Goal: Find specific page/section: Find specific page/section

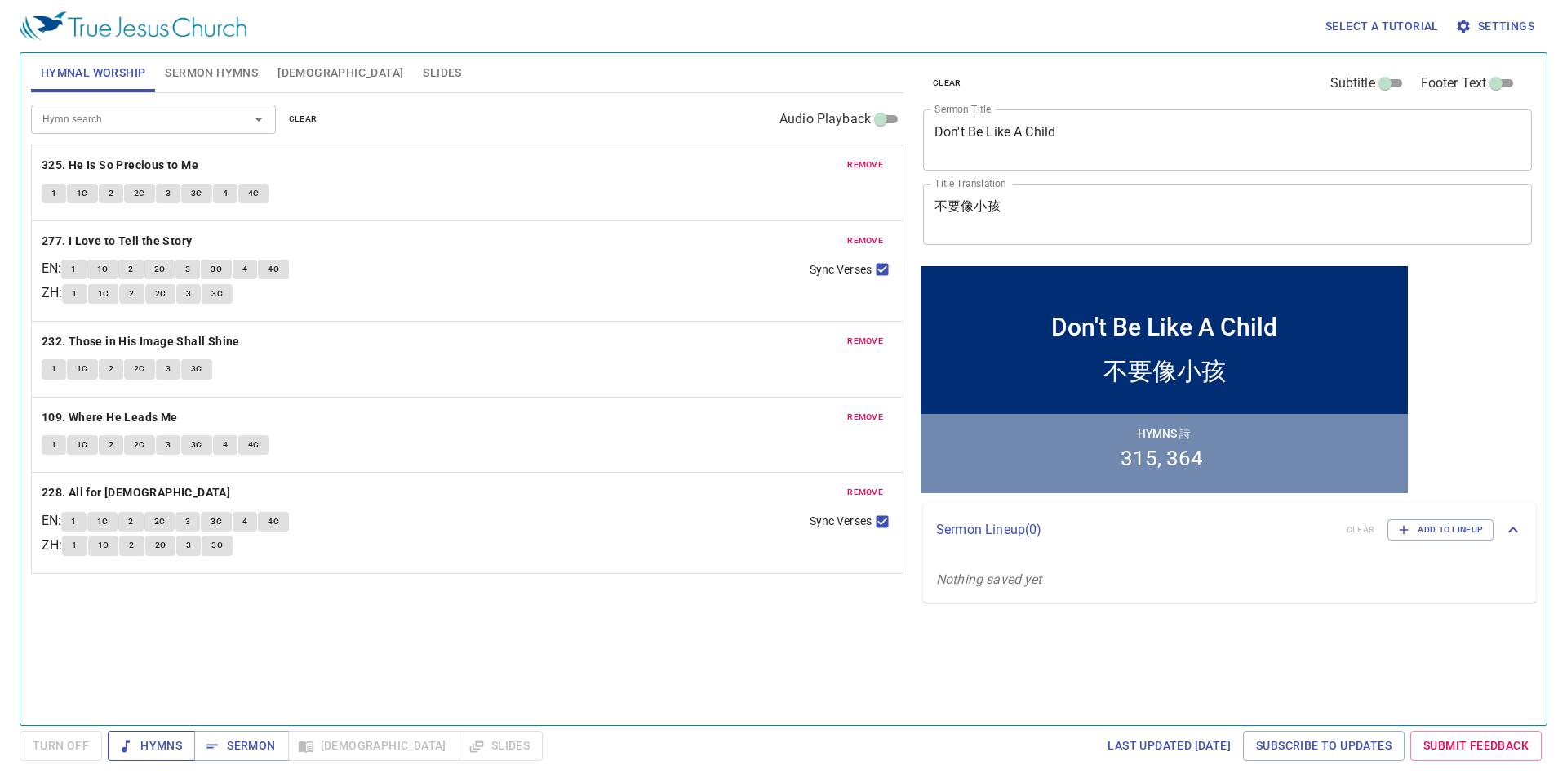
click at [153, 745] on span "Hymns" at bounding box center [151, 745] width 61 height 20
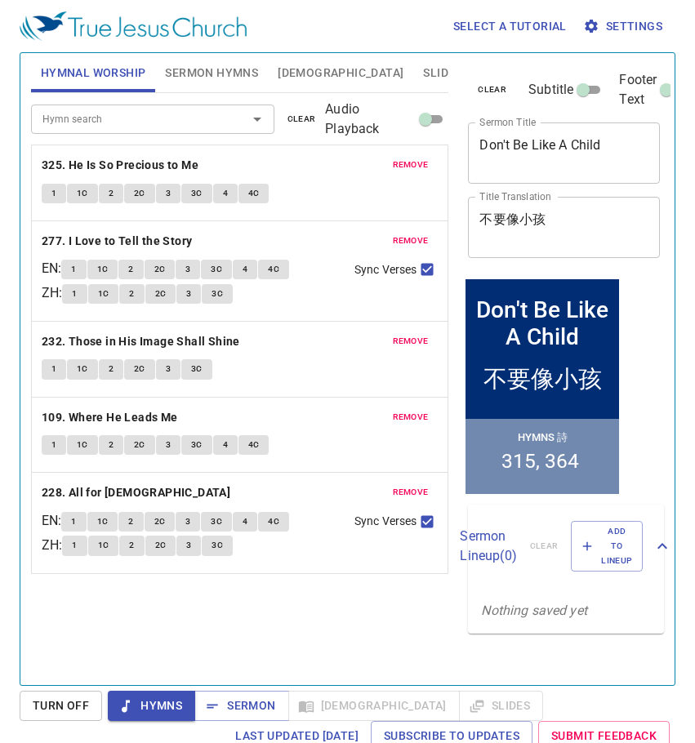
click at [559, 148] on textarea "Don't Be Like A Child" at bounding box center [563, 152] width 169 height 31
click at [593, 145] on textarea "Don't Be Like A Child" at bounding box center [563, 152] width 169 height 31
click at [96, 163] on b "325. He Is So Precious to Me" at bounding box center [120, 165] width 157 height 20
click at [55, 196] on span "1" at bounding box center [53, 193] width 5 height 15
click at [84, 193] on span "1C" at bounding box center [82, 193] width 11 height 15
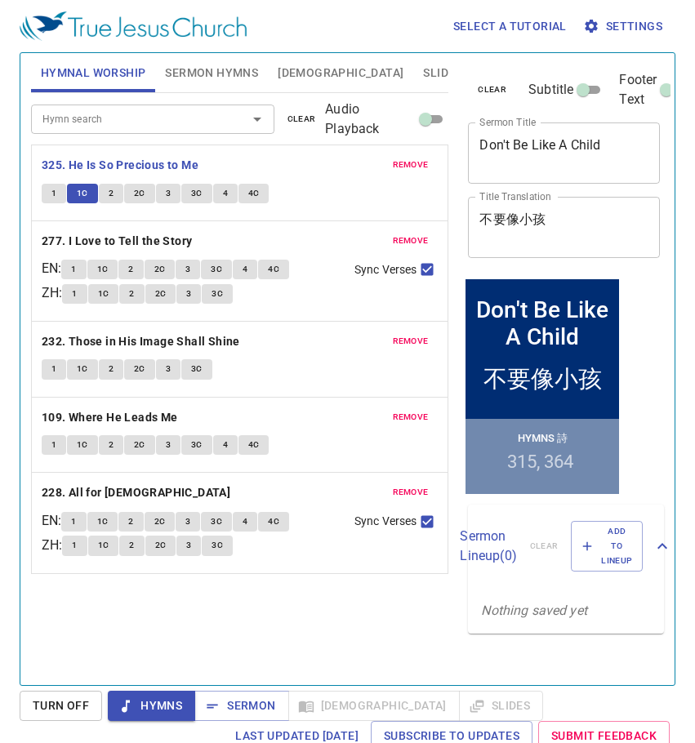
click at [109, 198] on span "2" at bounding box center [111, 193] width 5 height 15
click at [131, 196] on button "2C" at bounding box center [139, 194] width 31 height 20
click at [166, 197] on span "3" at bounding box center [168, 193] width 5 height 15
click at [198, 192] on span "3C" at bounding box center [196, 193] width 11 height 15
click at [229, 193] on button "4" at bounding box center [225, 194] width 24 height 20
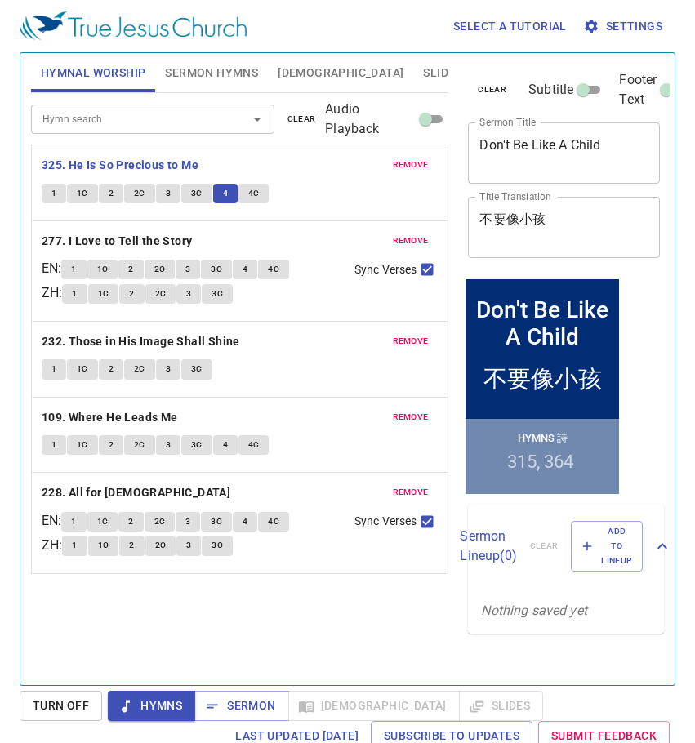
click at [246, 193] on button "4C" at bounding box center [253, 194] width 31 height 20
click at [172, 242] on b "277. I Love to Tell the Story" at bounding box center [117, 241] width 151 height 20
click at [84, 269] on button "1" at bounding box center [73, 270] width 24 height 20
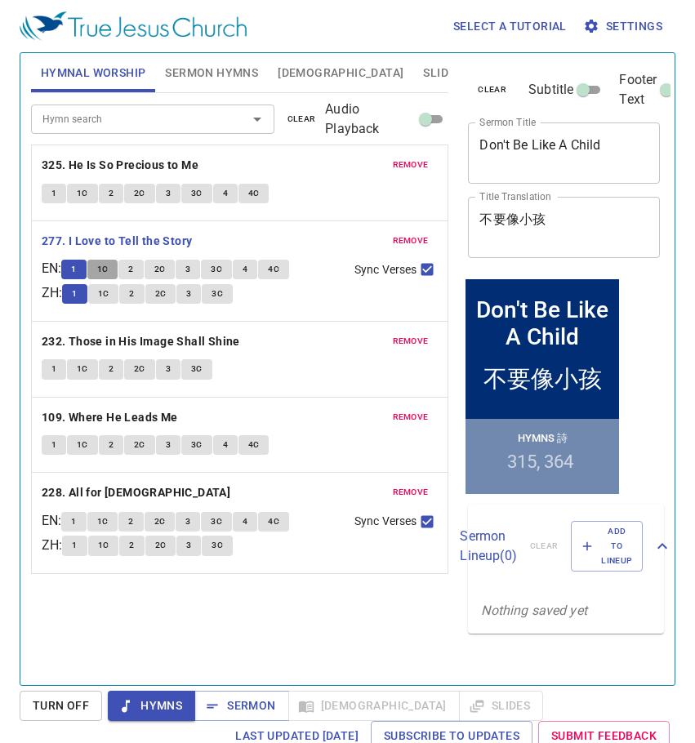
click at [108, 266] on span "1C" at bounding box center [102, 269] width 11 height 15
click at [133, 263] on span "2" at bounding box center [130, 269] width 5 height 15
click at [162, 267] on span "2C" at bounding box center [159, 269] width 11 height 15
click at [190, 268] on span "3" at bounding box center [187, 269] width 5 height 15
click at [222, 269] on span "3C" at bounding box center [216, 269] width 11 height 15
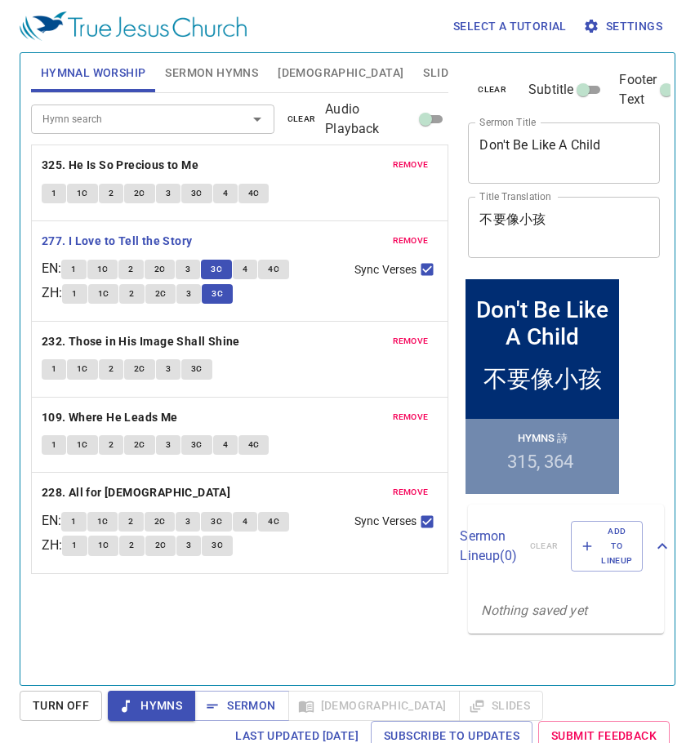
click at [247, 268] on button "4" at bounding box center [245, 270] width 24 height 20
click at [286, 273] on button "4C" at bounding box center [273, 270] width 31 height 20
click at [91, 340] on b "232. Those in His Image Shall Shine" at bounding box center [141, 341] width 198 height 20
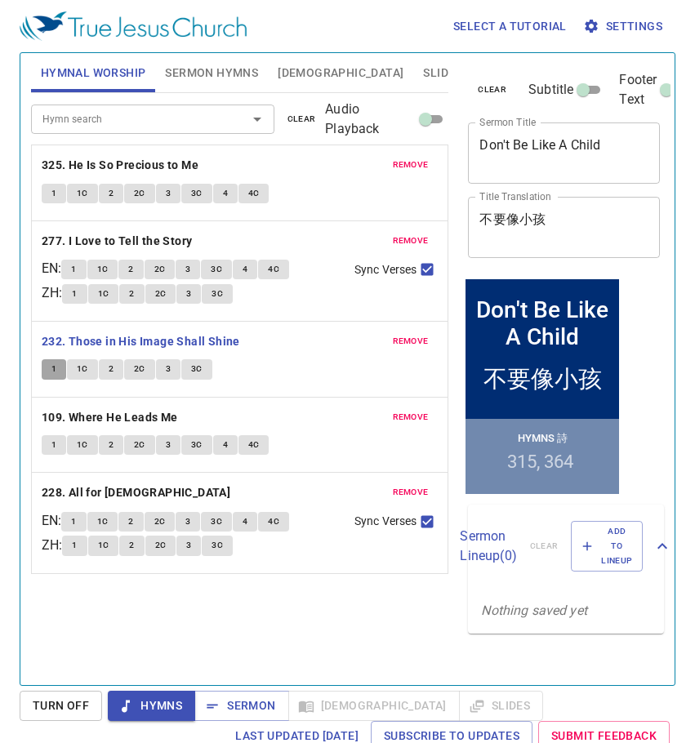
click at [47, 377] on button "1" at bounding box center [54, 369] width 24 height 20
click at [79, 377] on button "1C" at bounding box center [82, 369] width 31 height 20
click at [112, 369] on span "2" at bounding box center [111, 369] width 5 height 15
click at [138, 366] on span "2C" at bounding box center [139, 369] width 11 height 15
click at [166, 375] on span "3" at bounding box center [168, 369] width 5 height 15
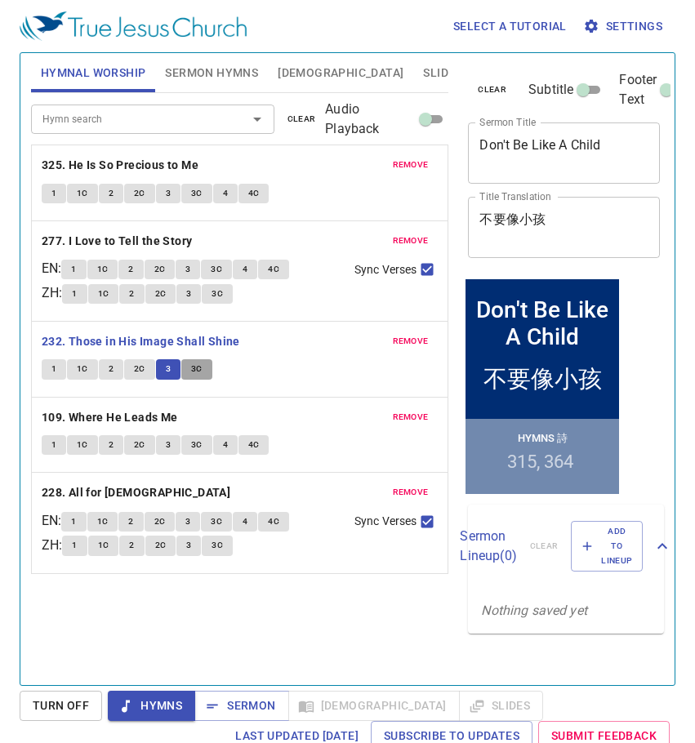
click at [201, 372] on span "3C" at bounding box center [196, 369] width 11 height 15
click at [144, 417] on b "109. Where He Leads Me" at bounding box center [110, 417] width 136 height 20
click at [59, 451] on button "1" at bounding box center [54, 445] width 24 height 20
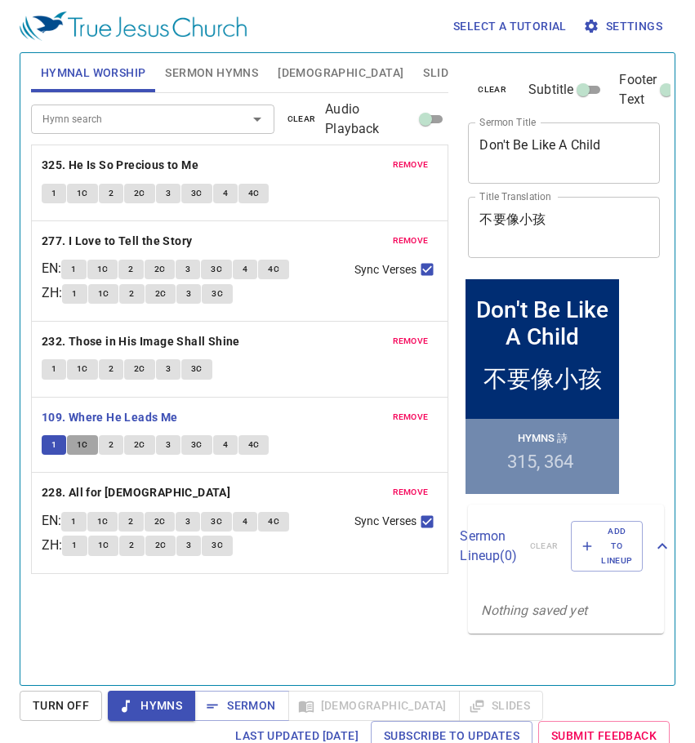
click at [82, 445] on span "1C" at bounding box center [82, 445] width 11 height 15
click at [112, 444] on span "2" at bounding box center [111, 445] width 5 height 15
click at [137, 445] on span "2C" at bounding box center [139, 445] width 11 height 15
click at [171, 448] on button "3" at bounding box center [168, 445] width 24 height 20
click at [198, 450] on span "3C" at bounding box center [196, 445] width 11 height 15
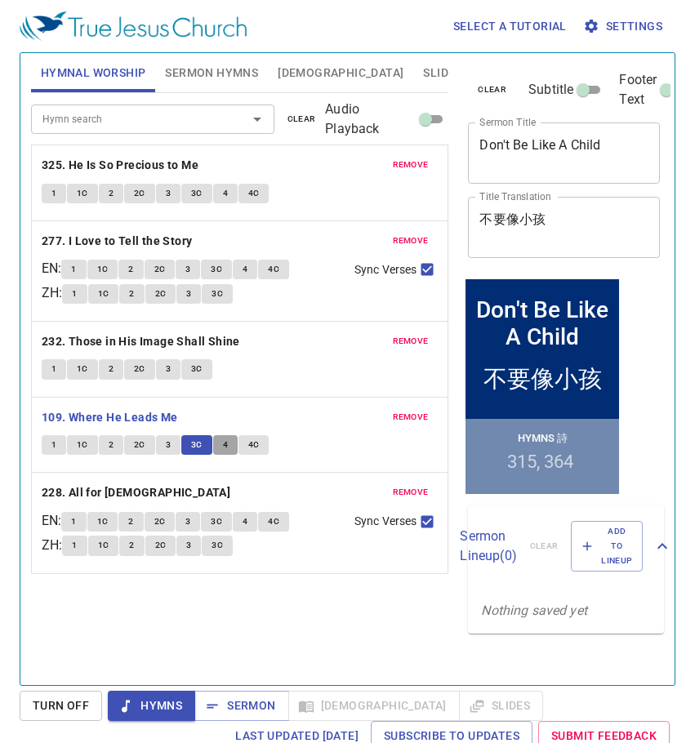
click at [223, 446] on span "4" at bounding box center [225, 445] width 5 height 15
click at [259, 443] on button "4C" at bounding box center [253, 445] width 31 height 20
click at [151, 716] on button "Hymns" at bounding box center [151, 706] width 87 height 30
click at [269, 713] on span "Sermon" at bounding box center [241, 705] width 68 height 20
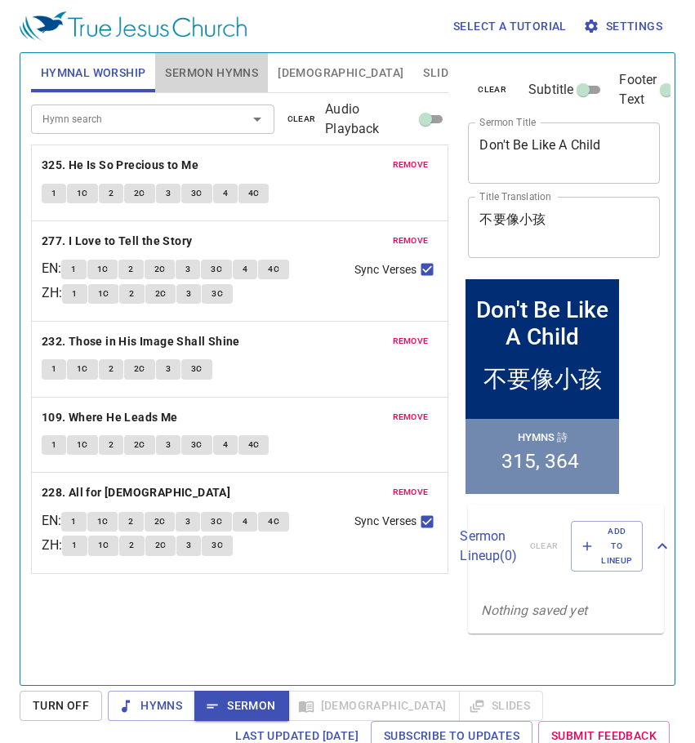
drag, startPoint x: 219, startPoint y: 69, endPoint x: 217, endPoint y: 60, distance: 9.1
click at [217, 60] on button "Sermon Hymns" at bounding box center [211, 72] width 113 height 39
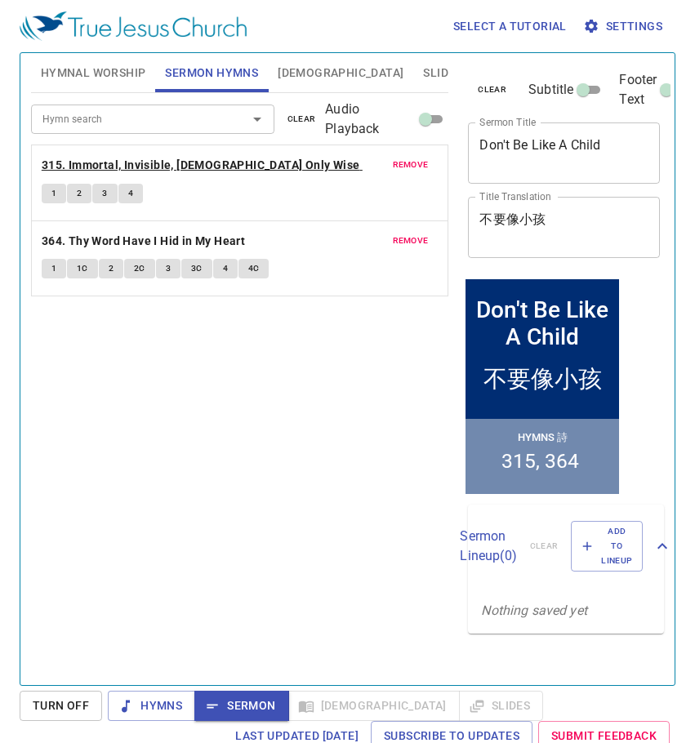
click at [149, 165] on b "315. Immortal, Invisible, [DEMOGRAPHIC_DATA] Only Wise" at bounding box center [201, 165] width 318 height 20
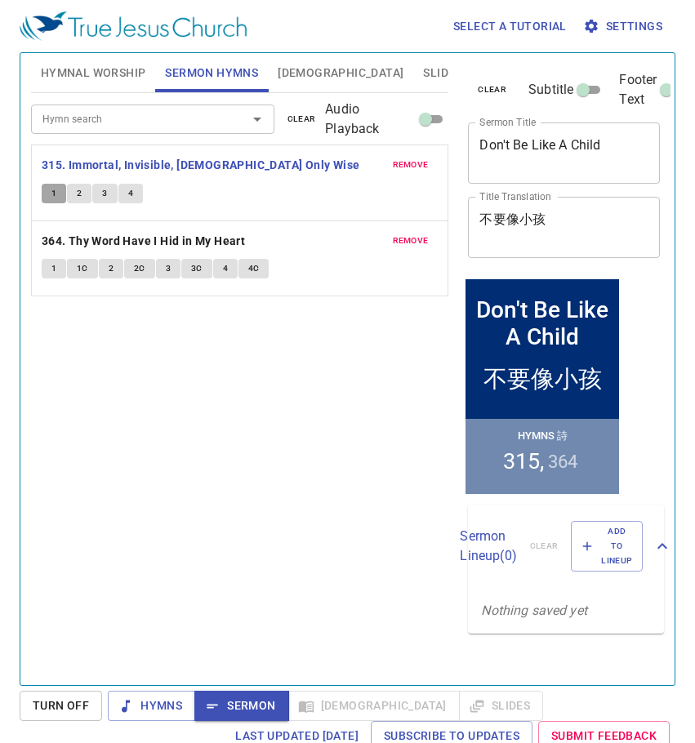
click at [51, 191] on span "1" at bounding box center [53, 193] width 5 height 15
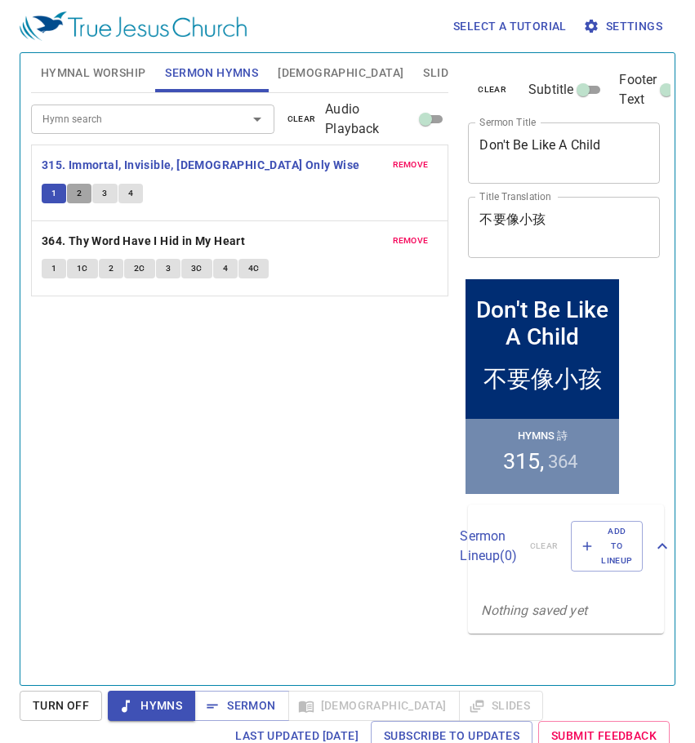
click at [78, 197] on span "2" at bounding box center [79, 193] width 5 height 15
click at [105, 189] on span "3" at bounding box center [104, 193] width 5 height 15
click at [130, 197] on span "4" at bounding box center [130, 193] width 5 height 15
click at [239, 702] on span "Sermon" at bounding box center [241, 705] width 68 height 20
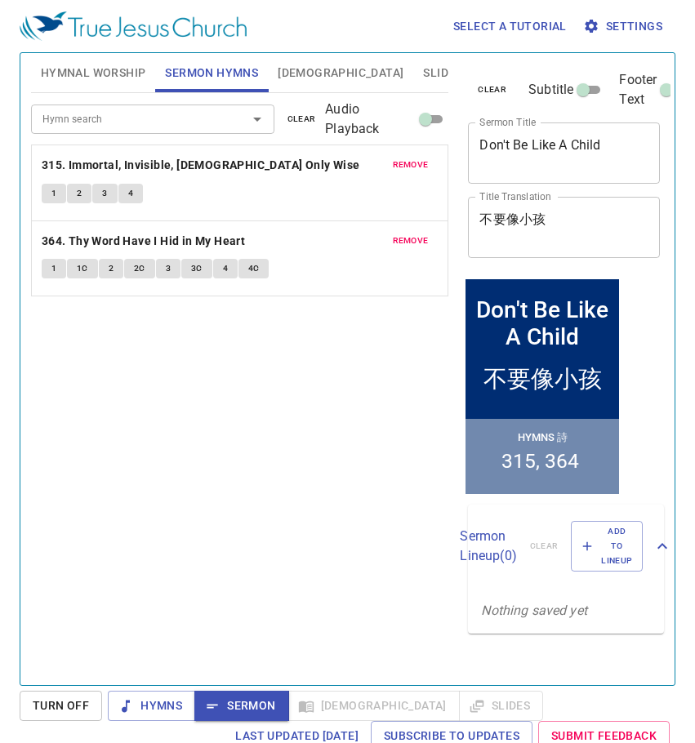
click at [304, 68] on span "[DEMOGRAPHIC_DATA]" at bounding box center [341, 73] width 126 height 20
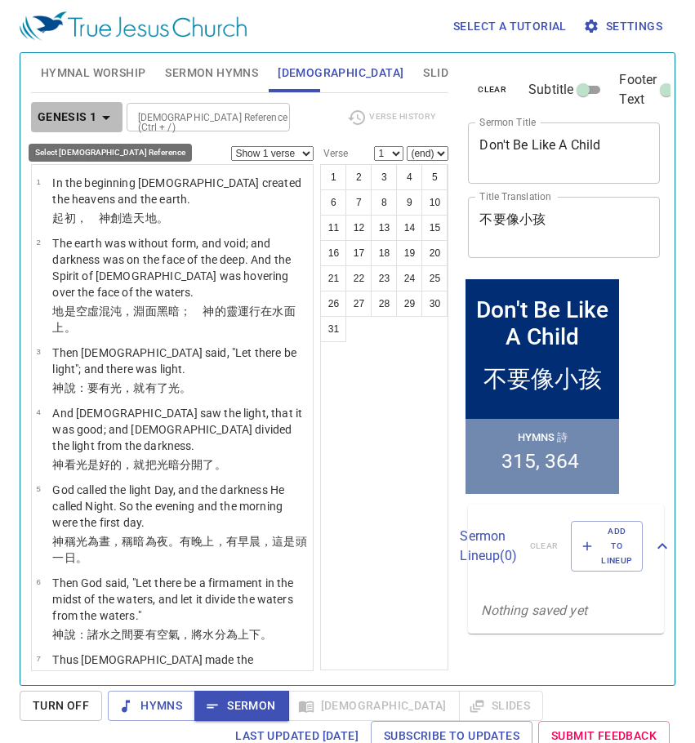
click at [104, 118] on icon "button" at bounding box center [106, 118] width 8 height 4
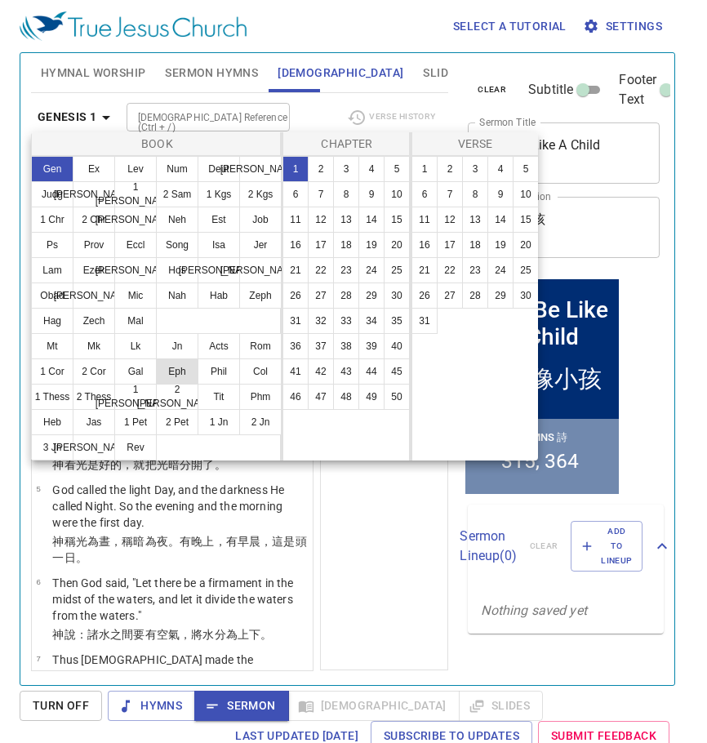
click at [180, 370] on button "Eph" at bounding box center [177, 371] width 42 height 26
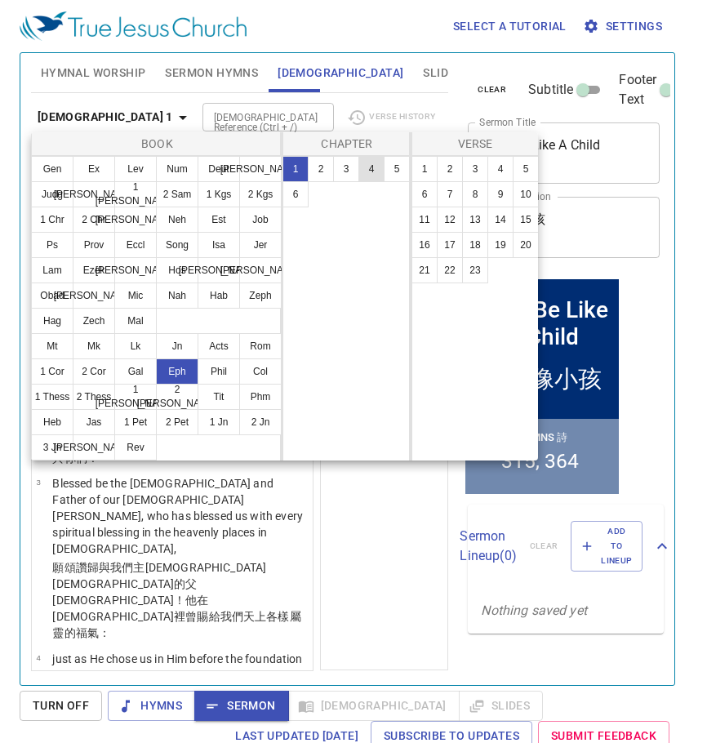
click at [376, 172] on button "4" at bounding box center [371, 169] width 26 height 26
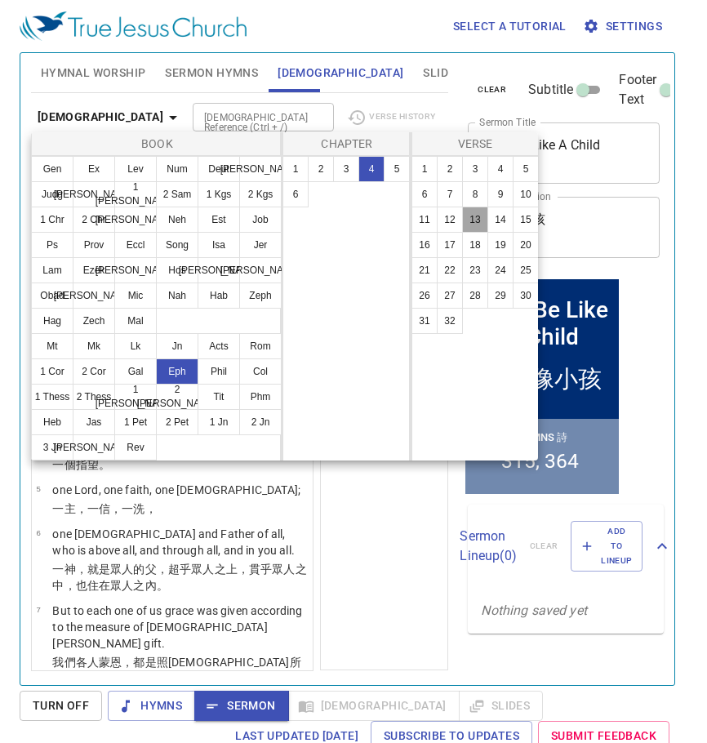
click at [474, 220] on button "13" at bounding box center [475, 220] width 26 height 26
select select "13"
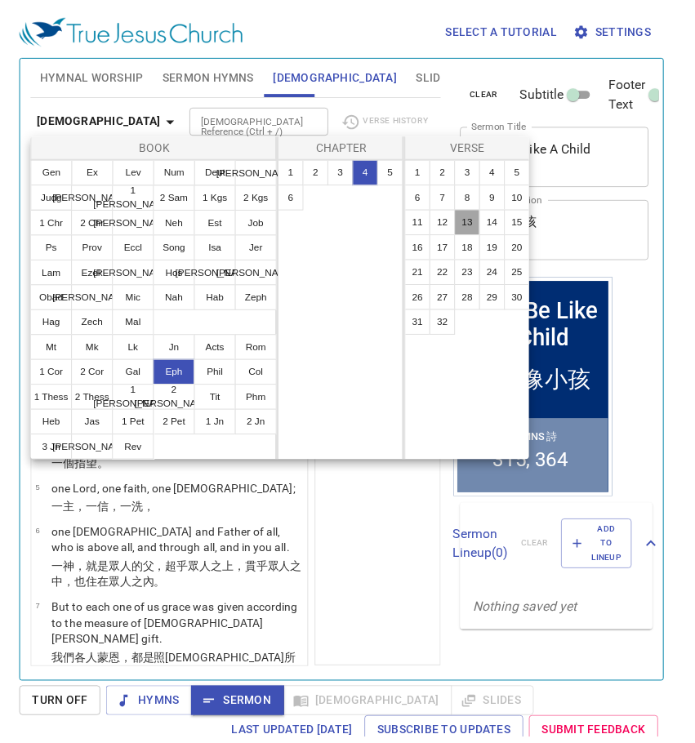
scroll to position [697, 0]
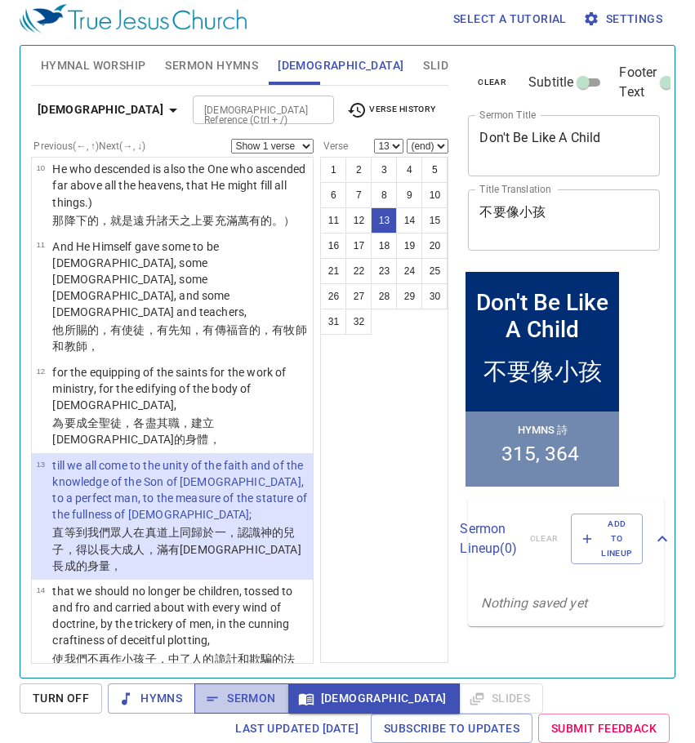
click at [255, 700] on span "Sermon" at bounding box center [241, 698] width 68 height 20
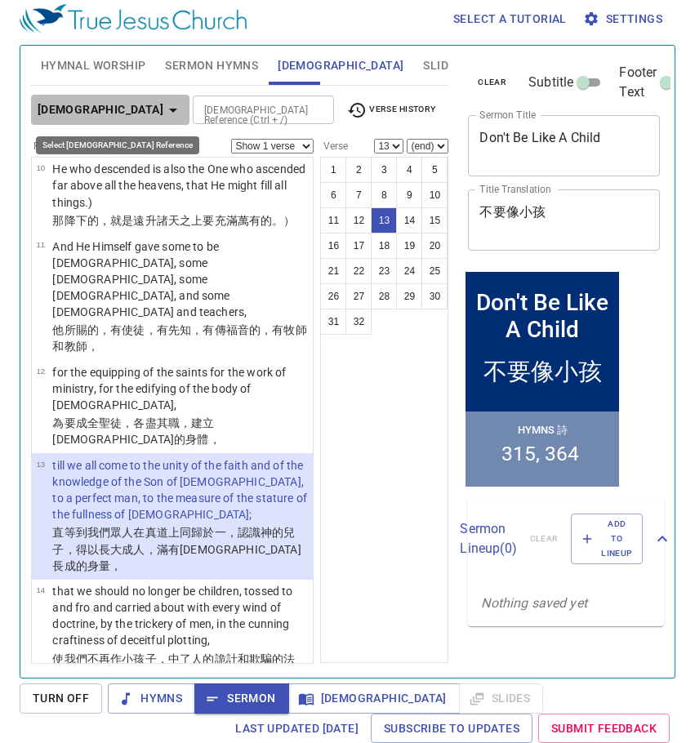
click at [163, 113] on icon "button" at bounding box center [173, 110] width 20 height 20
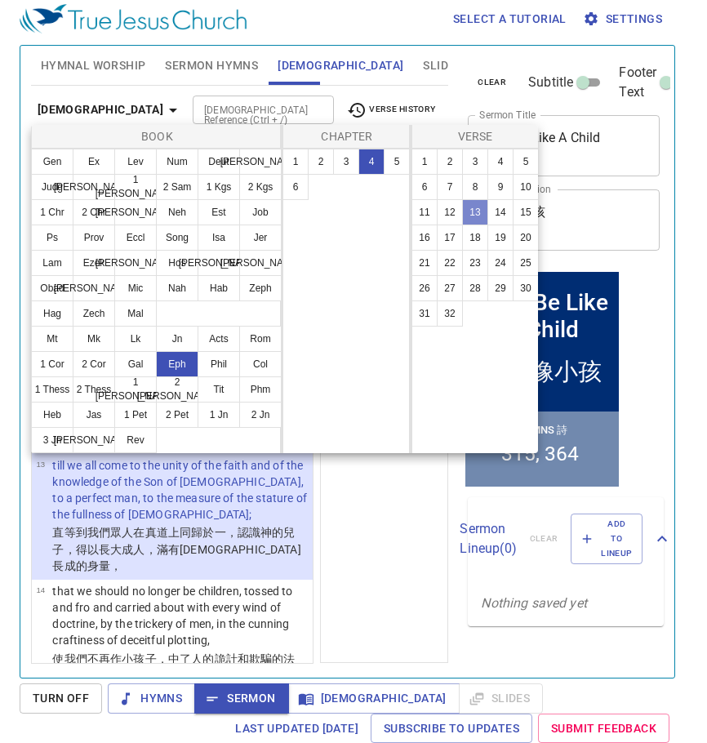
click at [478, 210] on button "13" at bounding box center [475, 212] width 26 height 26
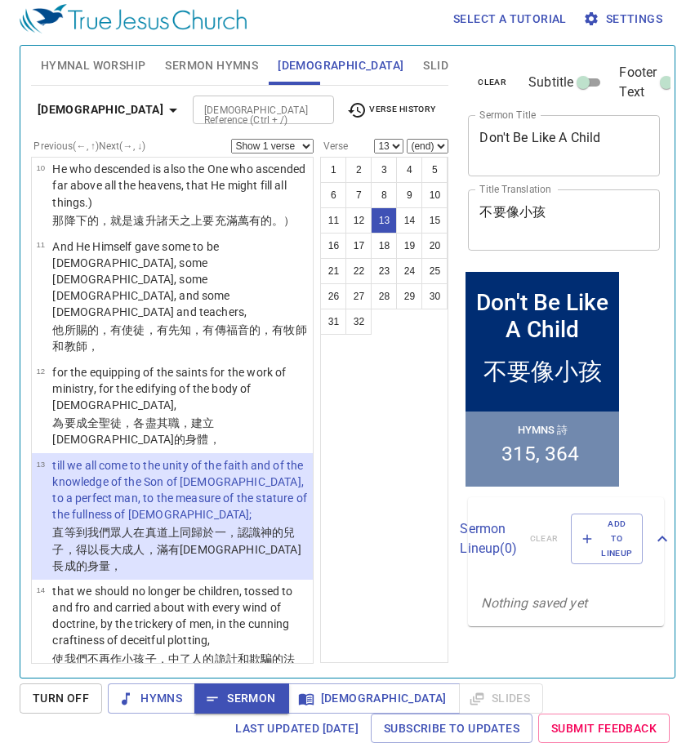
click at [202, 457] on p "till we all come to the unity of the faith and of the knowledge of the Son of G…" at bounding box center [180, 489] width 256 height 65
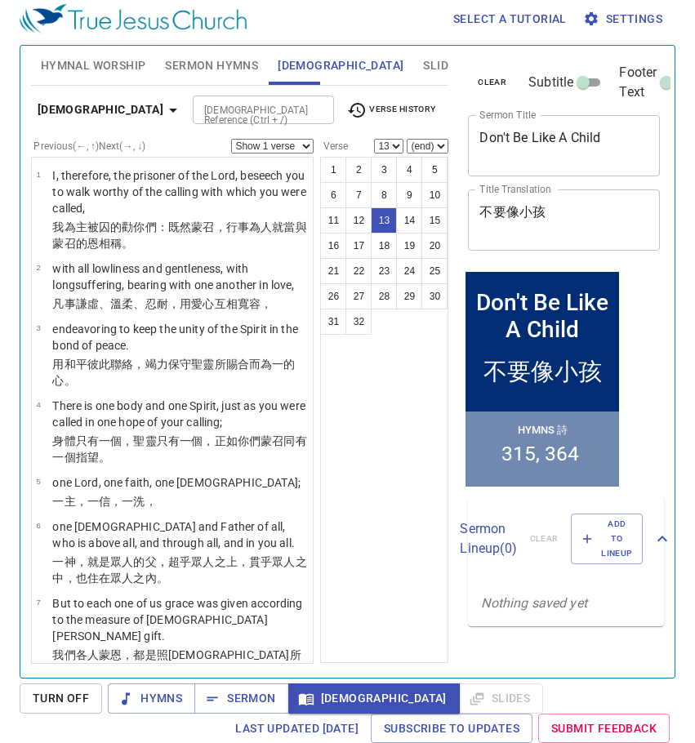
scroll to position [697, 0]
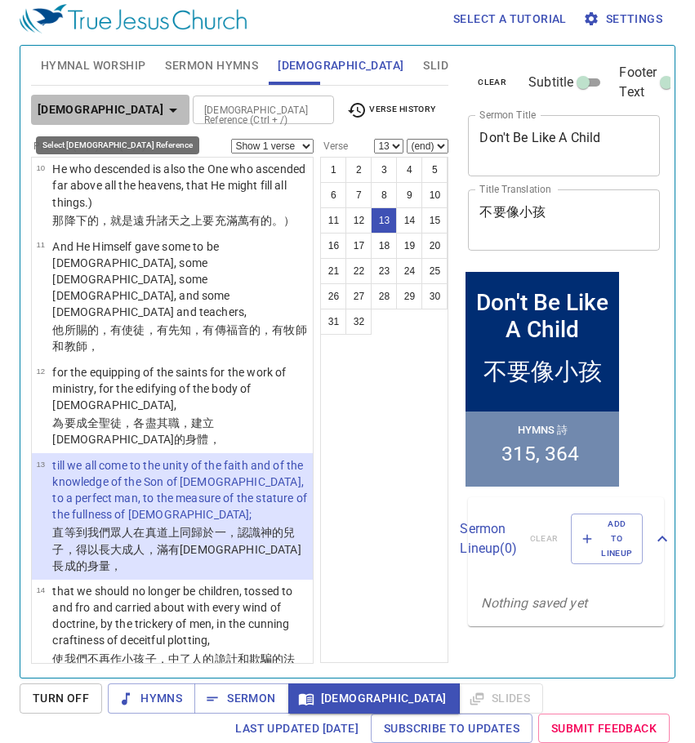
click at [163, 113] on icon "button" at bounding box center [173, 110] width 20 height 20
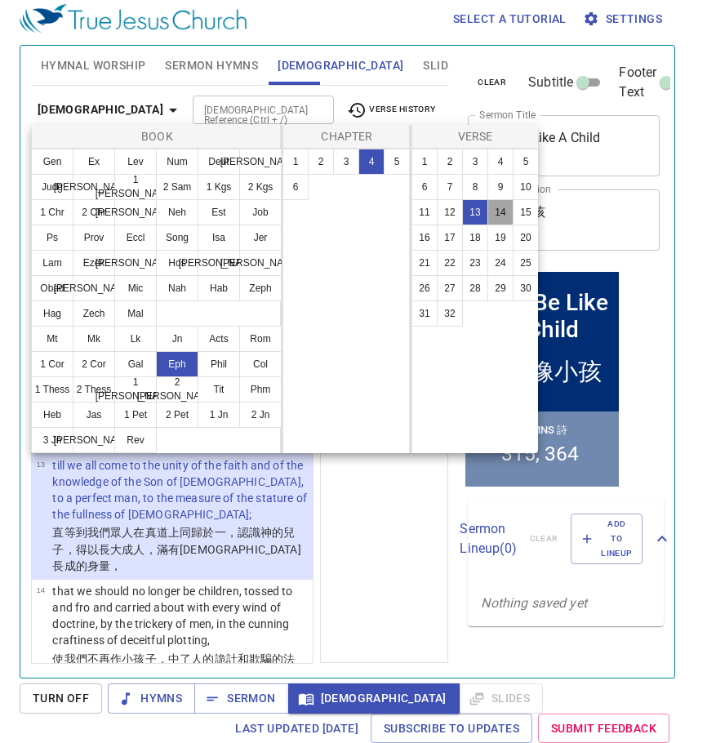
click at [500, 214] on button "14" at bounding box center [500, 212] width 26 height 26
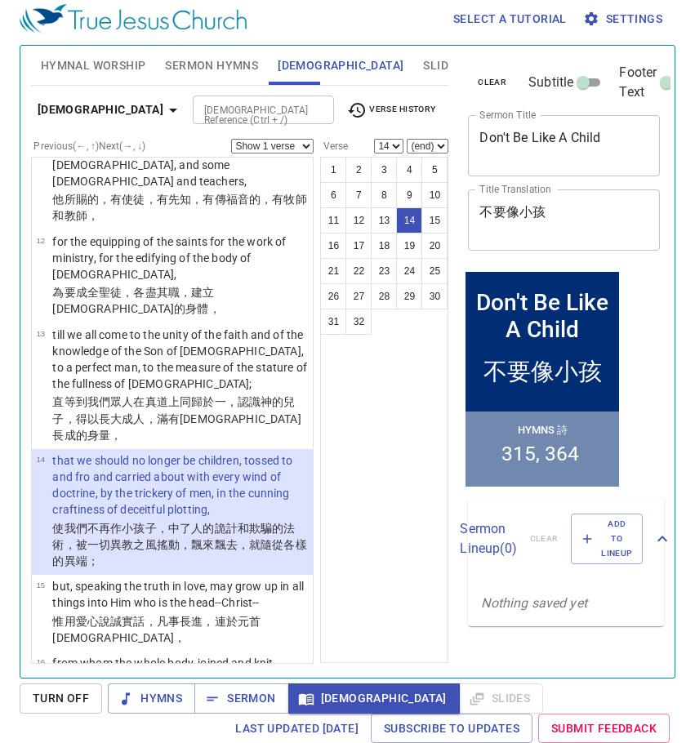
scroll to position [860, 0]
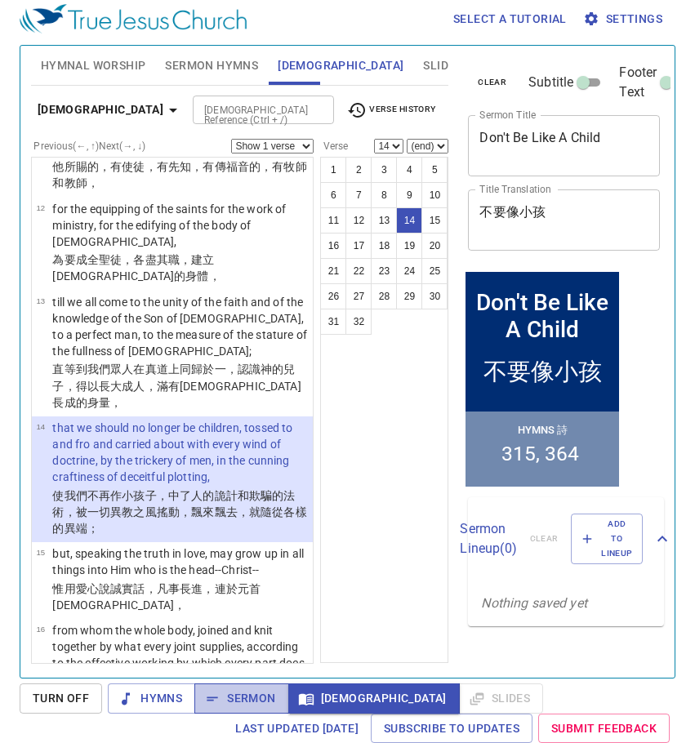
click at [255, 702] on span "Sermon" at bounding box center [241, 698] width 68 height 20
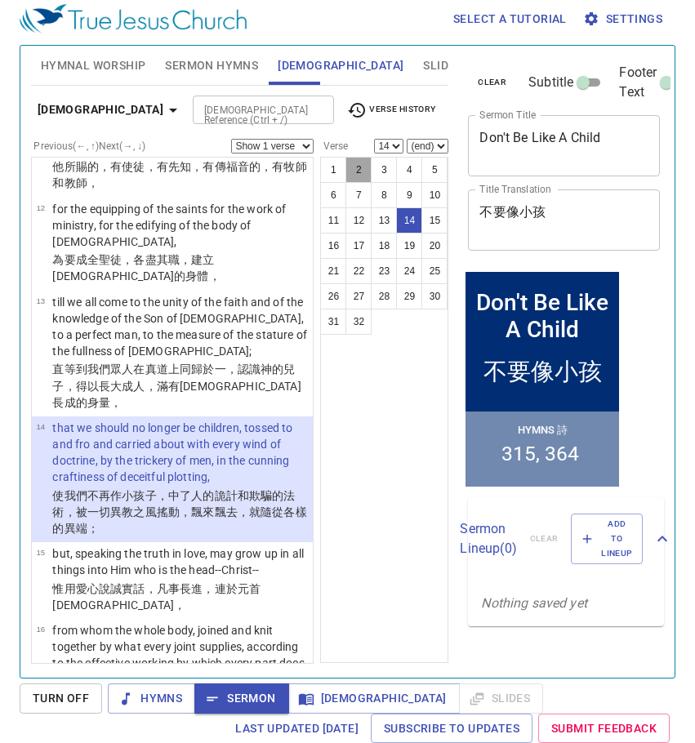
click at [359, 167] on button "2" at bounding box center [358, 170] width 26 height 26
select select "2"
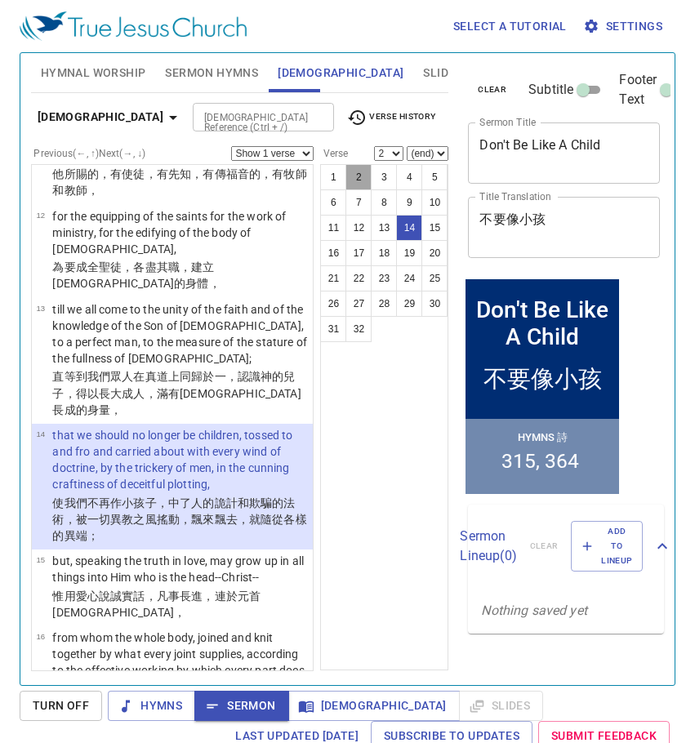
scroll to position [0, 0]
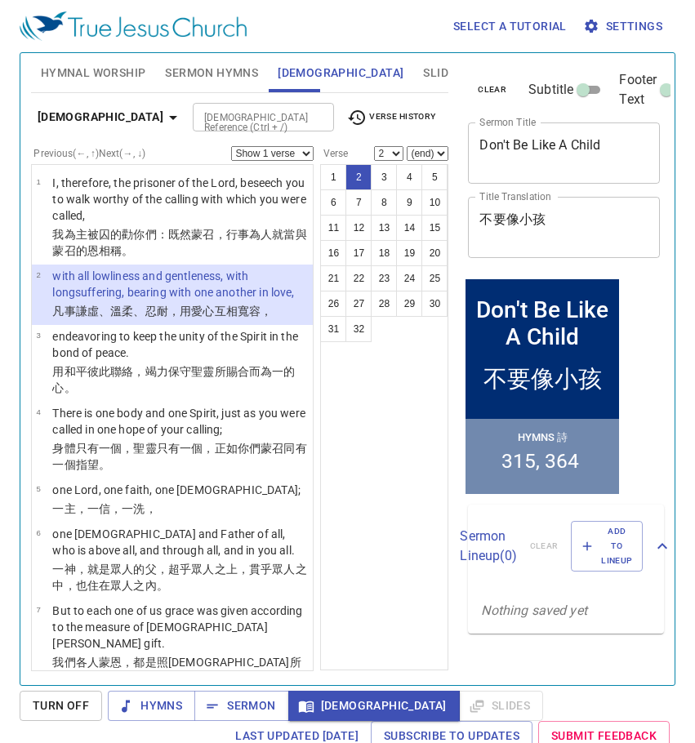
click at [362, 180] on button "2" at bounding box center [358, 177] width 26 height 26
click at [163, 120] on icon "button" at bounding box center [173, 118] width 20 height 20
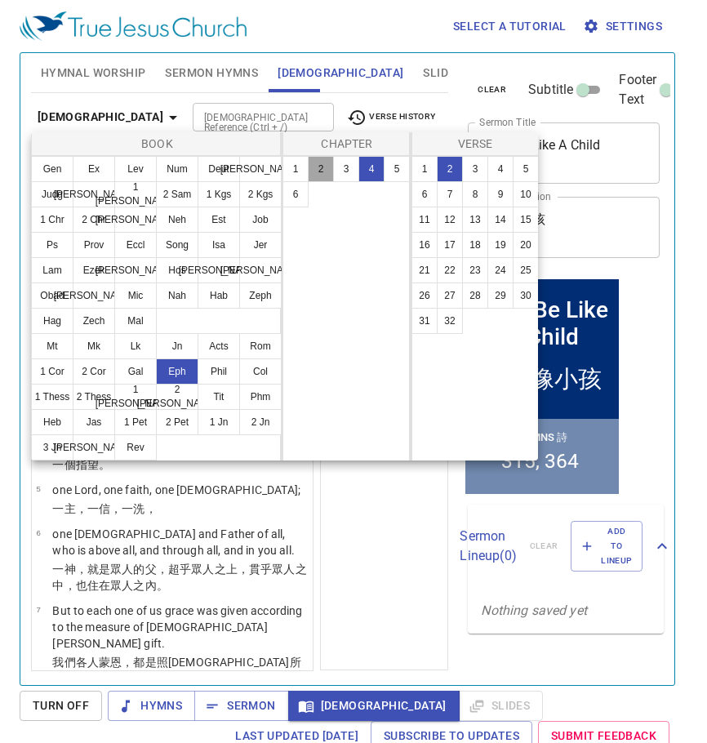
click at [314, 166] on button "2" at bounding box center [321, 169] width 26 height 26
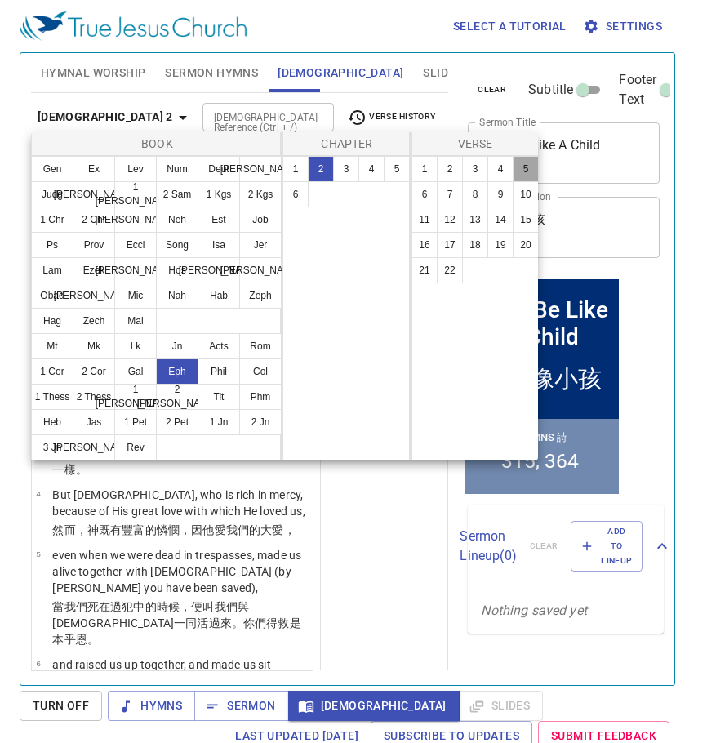
click at [525, 169] on button "5" at bounding box center [526, 169] width 26 height 26
select select "5"
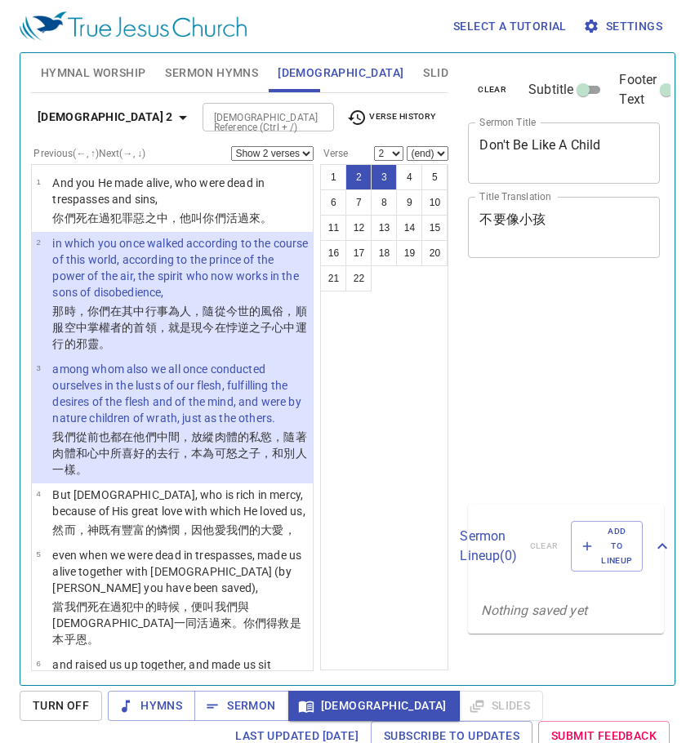
select select "2"
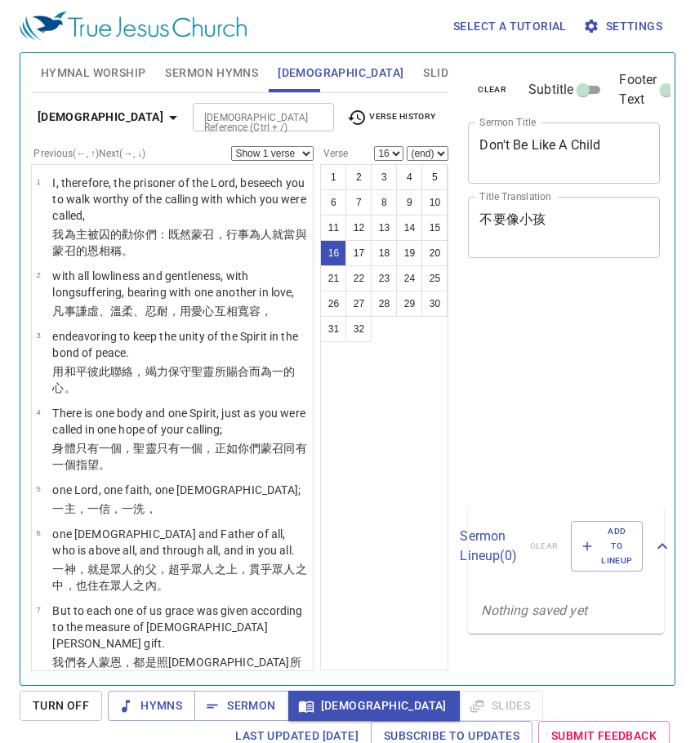
select select "16"
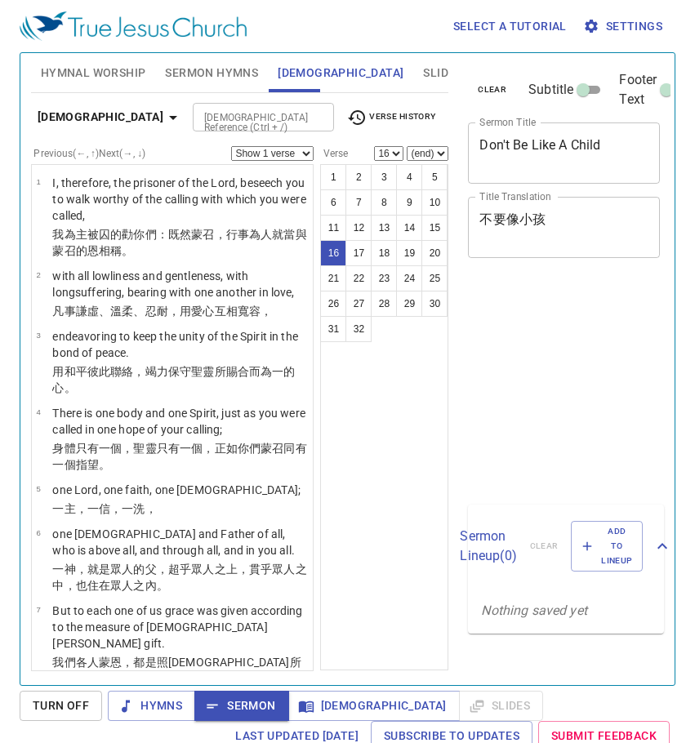
select select "16"
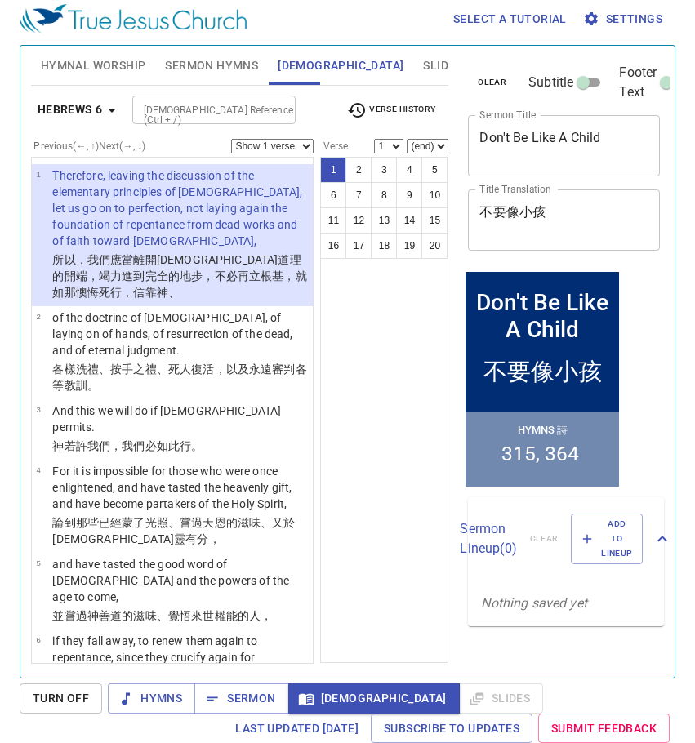
scroll to position [7, 0]
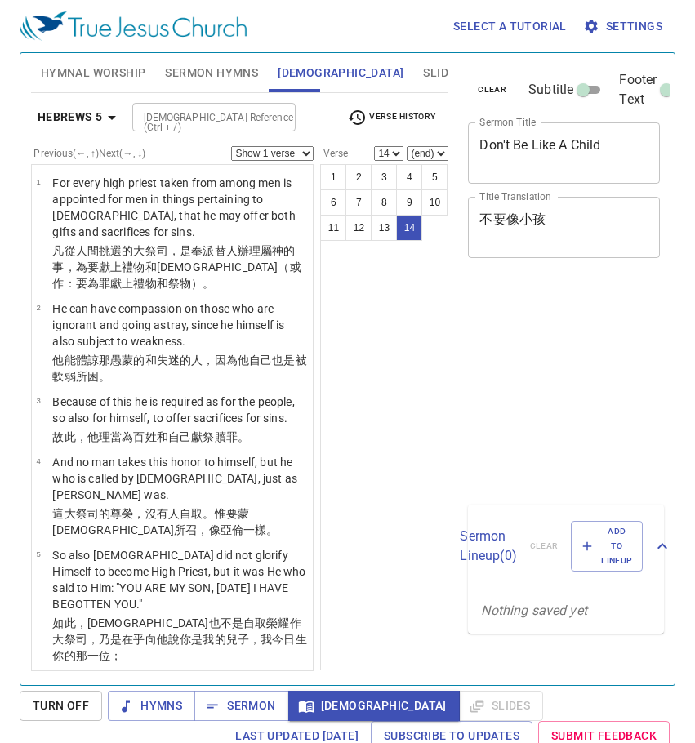
select select "14"
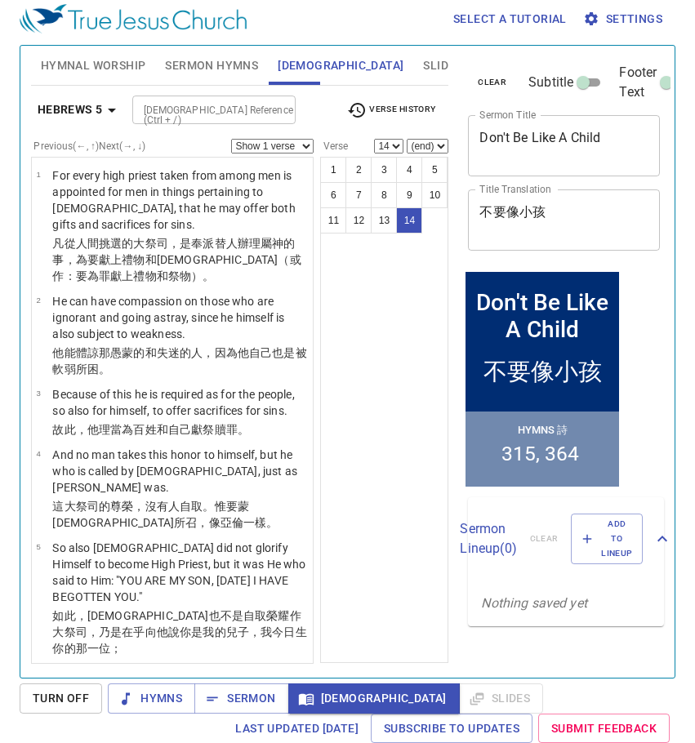
scroll to position [860, 0]
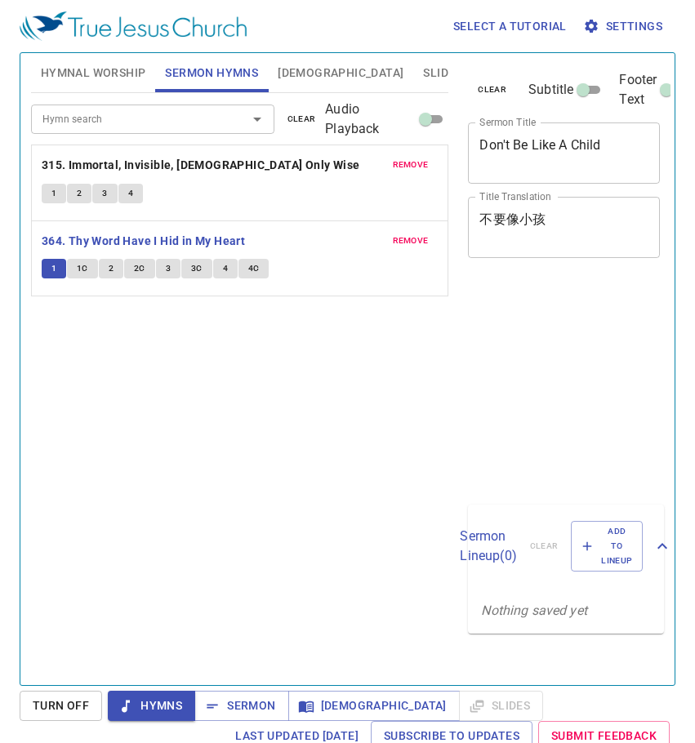
scroll to position [7, 0]
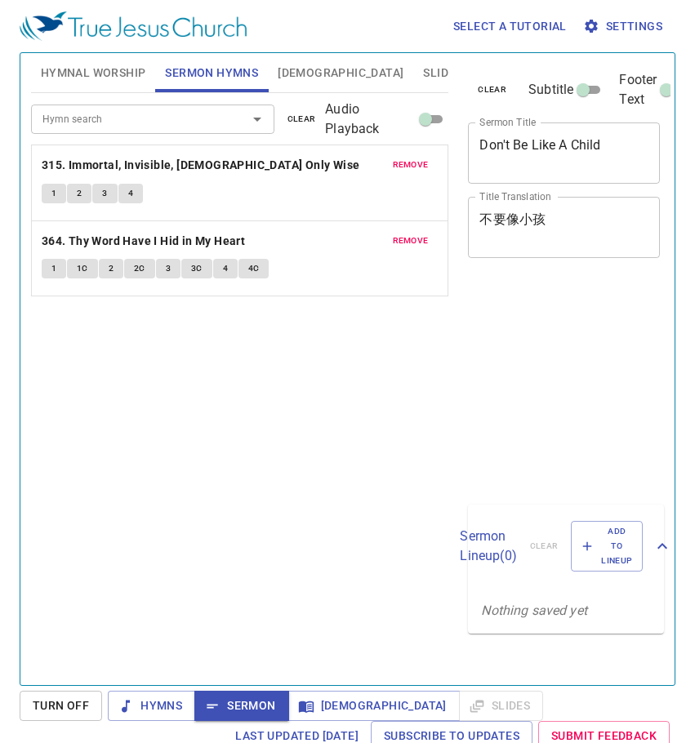
scroll to position [7, 0]
